Goal: Information Seeking & Learning: Learn about a topic

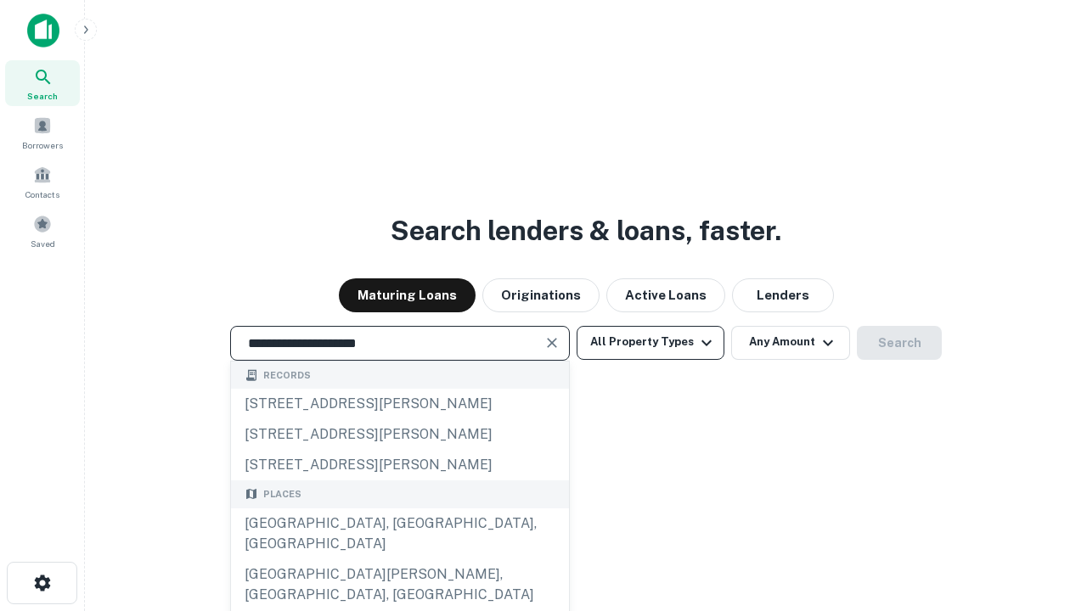
click at [399, 559] on div "[GEOGRAPHIC_DATA], [GEOGRAPHIC_DATA], [GEOGRAPHIC_DATA]" at bounding box center [400, 534] width 338 height 51
click at [650, 342] on button "All Property Types" at bounding box center [650, 343] width 148 height 34
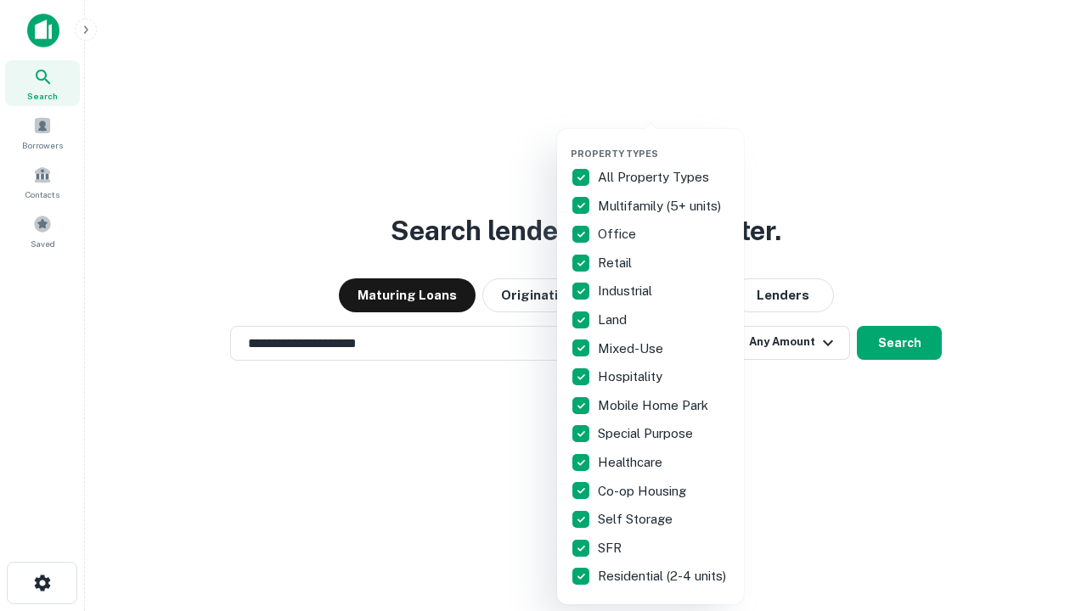
type input "**********"
click at [664, 143] on button "button" at bounding box center [664, 143] width 187 height 1
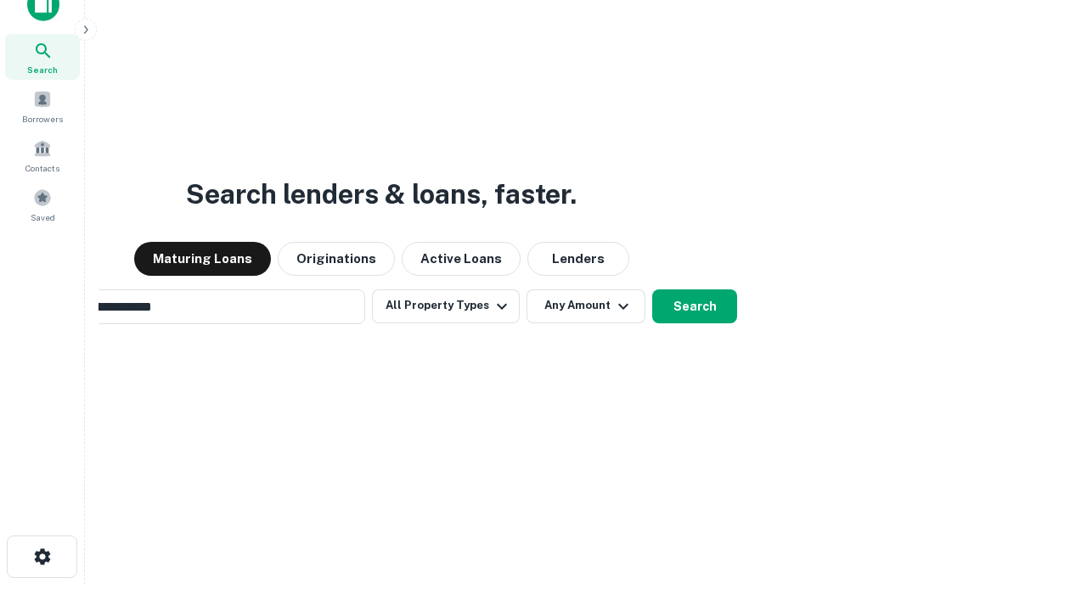
scroll to position [27, 0]
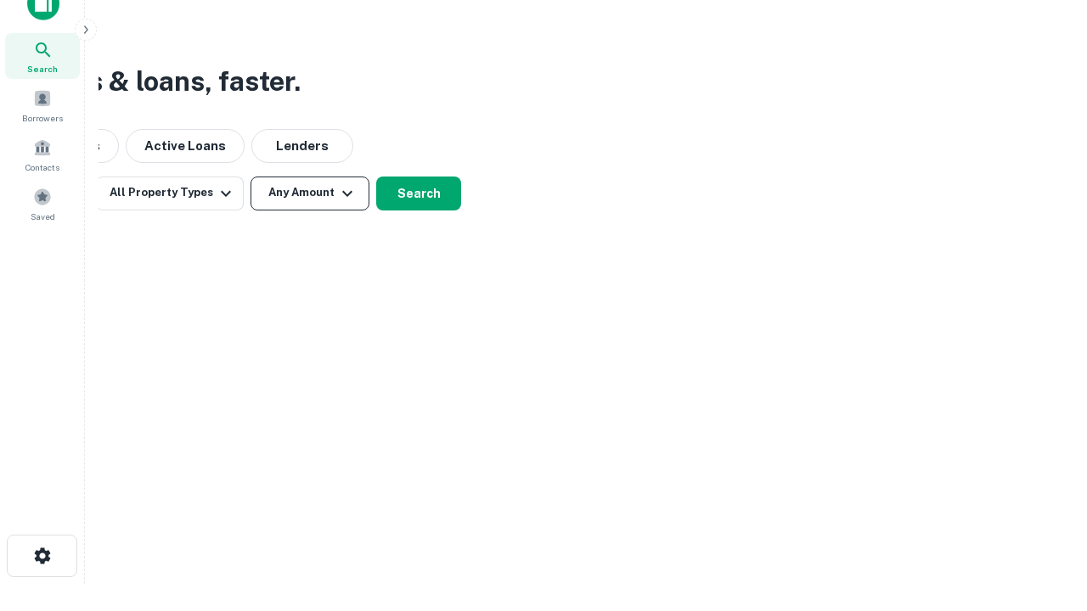
click at [310, 193] on button "Any Amount" at bounding box center [309, 194] width 119 height 34
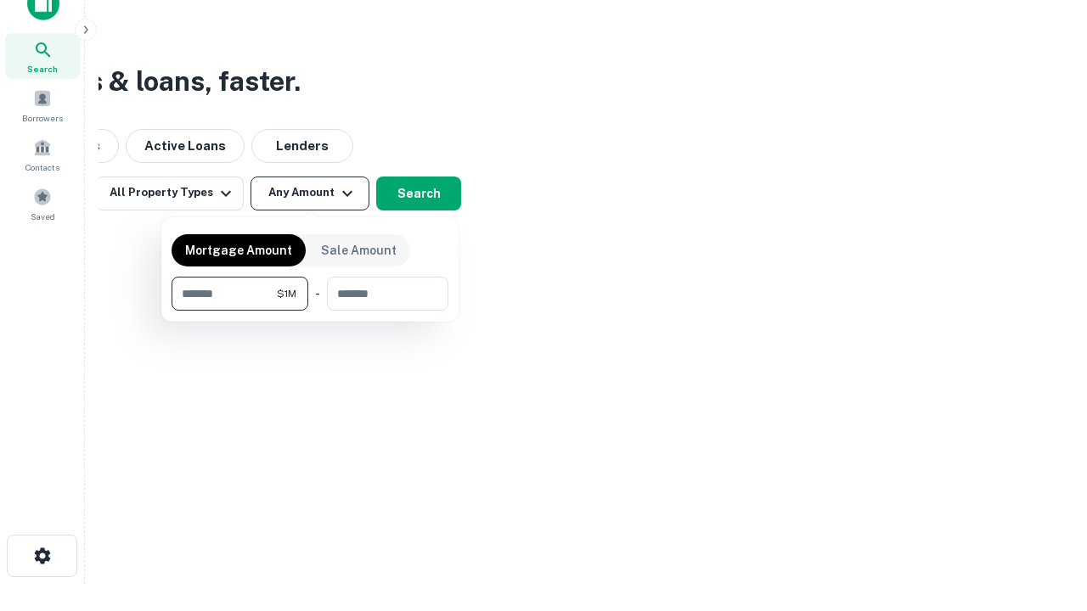
type input "*******"
click at [310, 311] on button "button" at bounding box center [309, 311] width 277 height 1
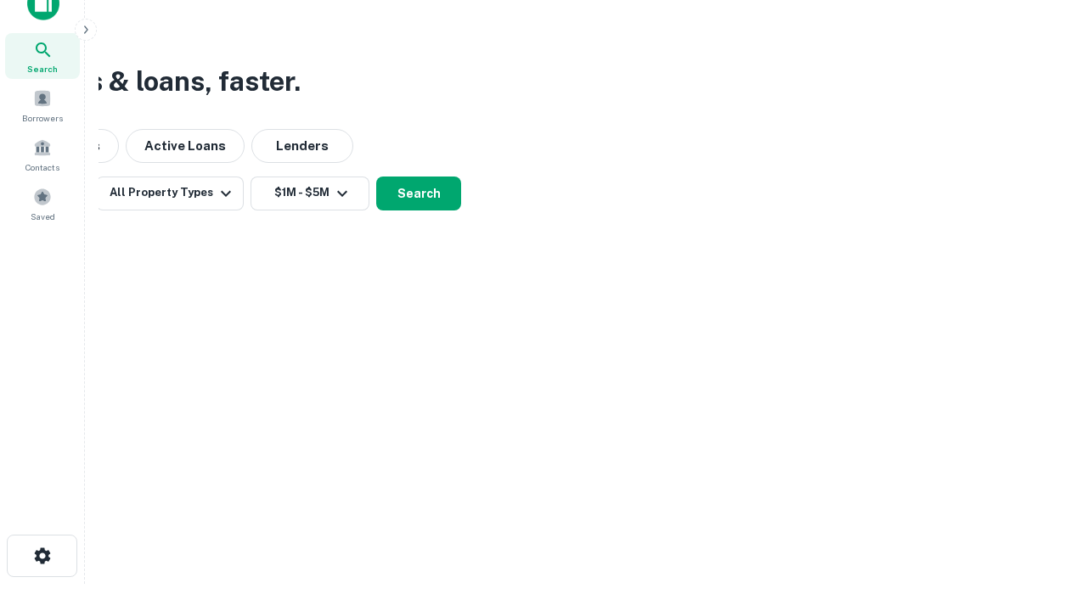
scroll to position [26, 0]
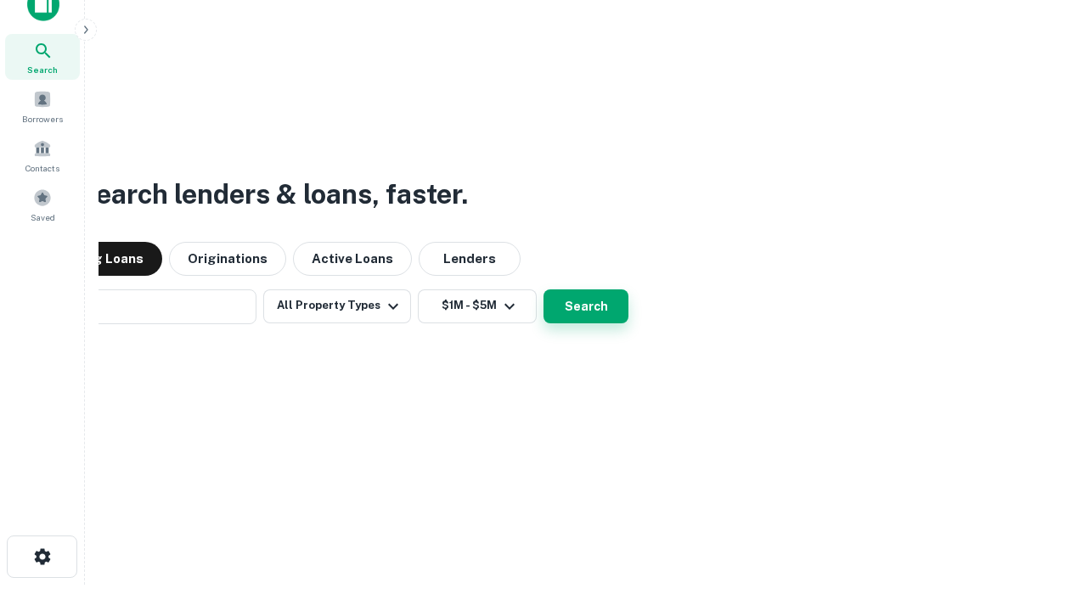
click at [543, 290] on button "Search" at bounding box center [585, 307] width 85 height 34
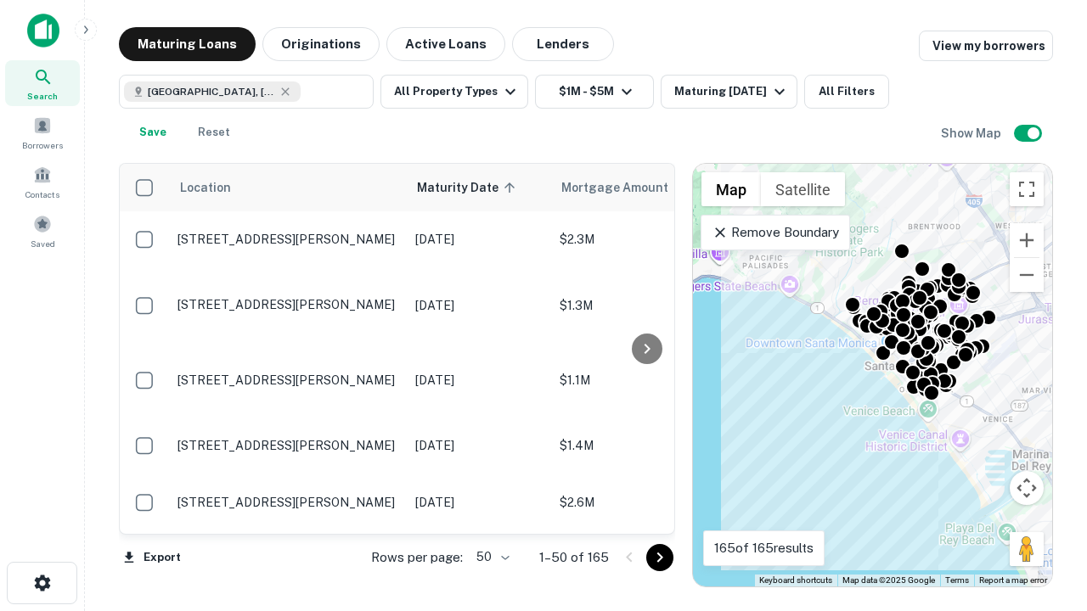
click at [490, 557] on body "Search Borrowers Contacts Saved Maturing Loans Originations Active Loans Lender…" at bounding box center [543, 305] width 1087 height 611
click at [491, 514] on li "25" at bounding box center [490, 514] width 49 height 31
